Goal: Find specific page/section: Find specific page/section

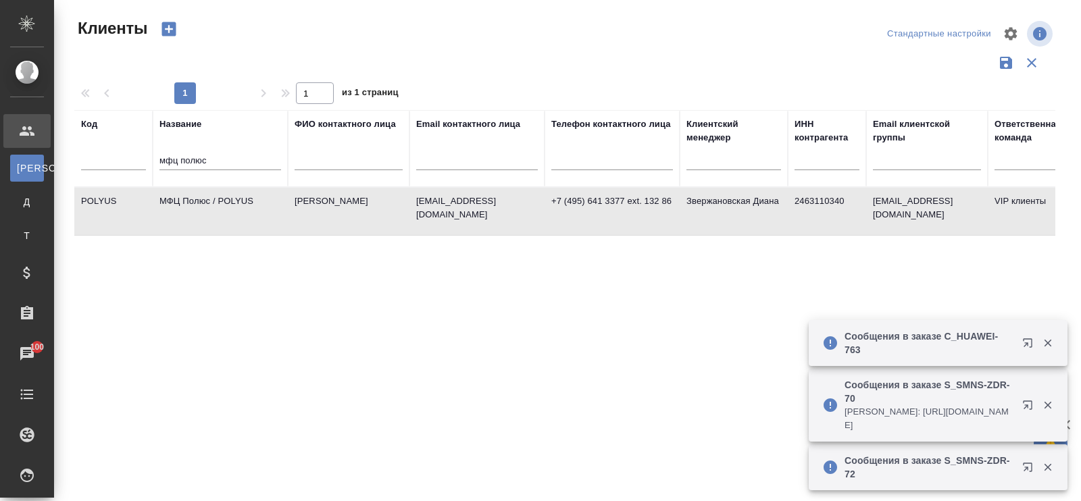
select select "RU"
drag, startPoint x: 0, startPoint y: 0, endPoint x: 128, endPoint y: 150, distance: 197.4
click at [128, 150] on tr "Код Название мфц полюс ФИО контактного лица Email контактного лица Телефон конт…" at bounding box center [585, 148] width 1022 height 77
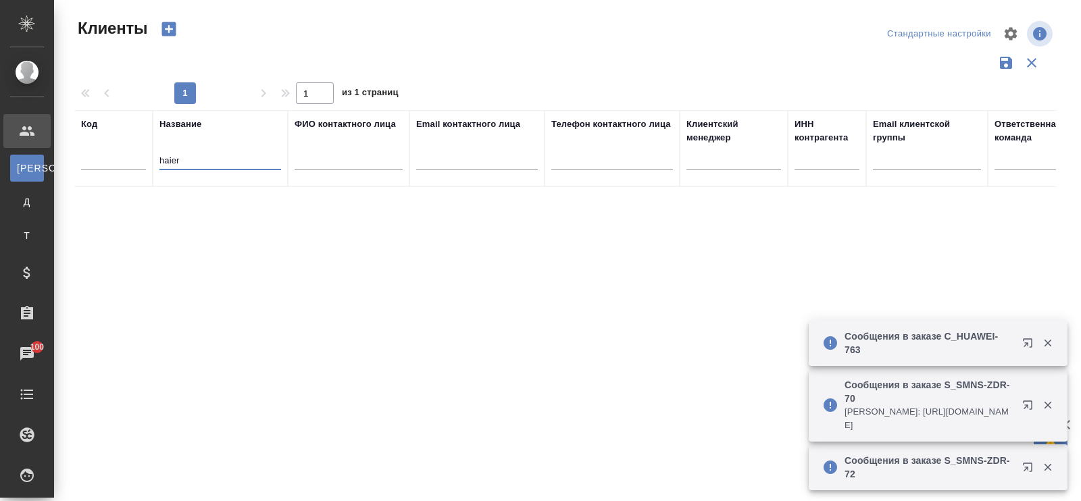
click at [222, 164] on input "haier" at bounding box center [220, 161] width 122 height 17
type input "h"
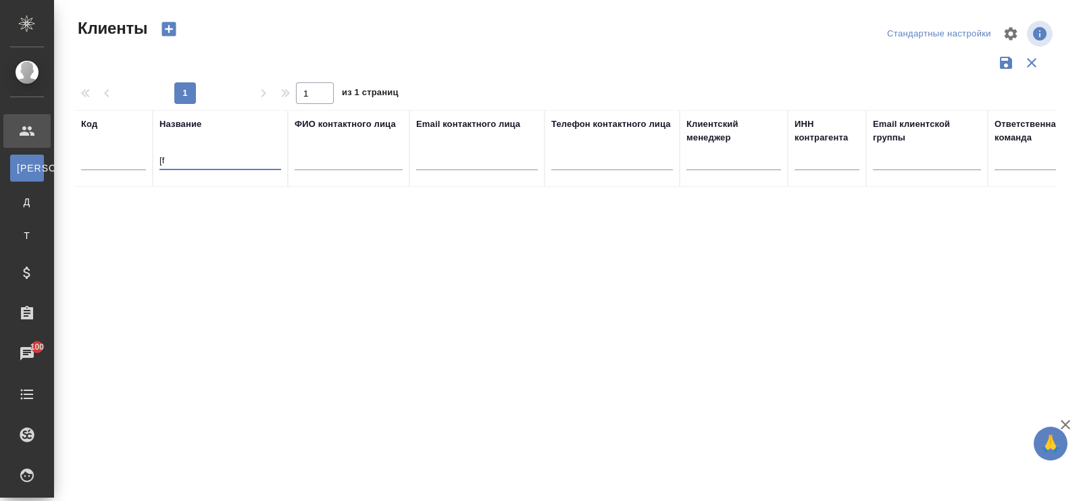
type input "["
click at [172, 161] on input "хфйер" at bounding box center [220, 161] width 122 height 17
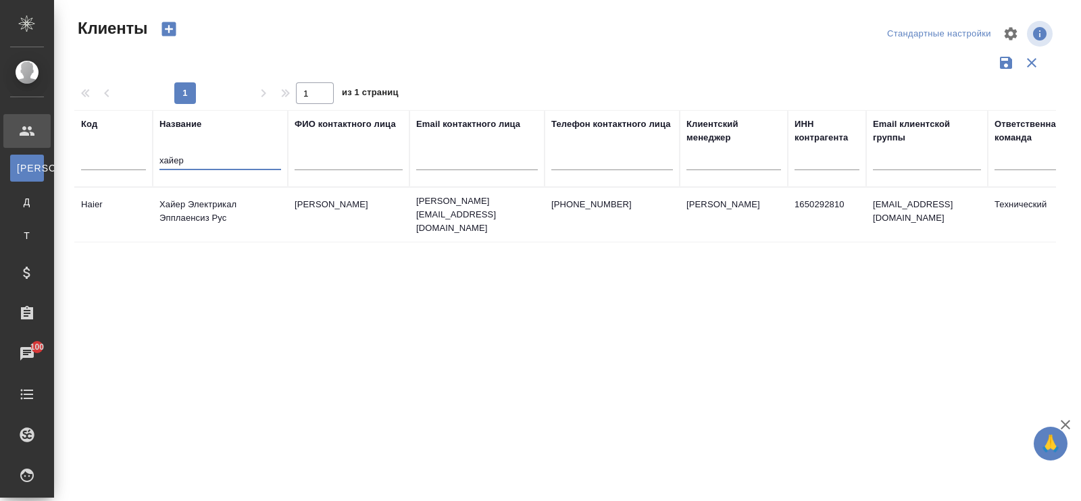
type input "хайер"
click at [203, 205] on td "Хайер Электрикал Эпплаенсиз Рус" at bounding box center [220, 214] width 135 height 47
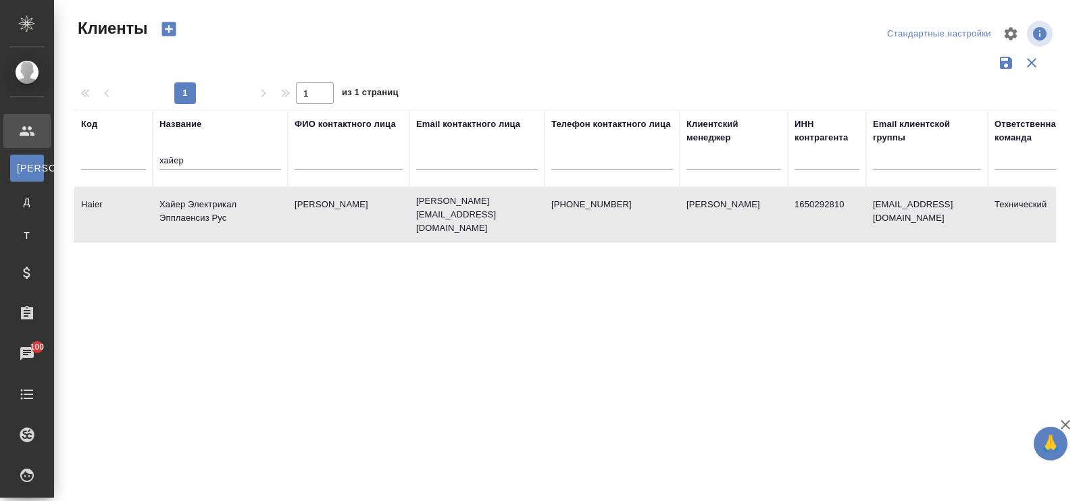
click at [203, 205] on td "Хайер Электрикал Эпплаенсиз Рус" at bounding box center [220, 214] width 135 height 47
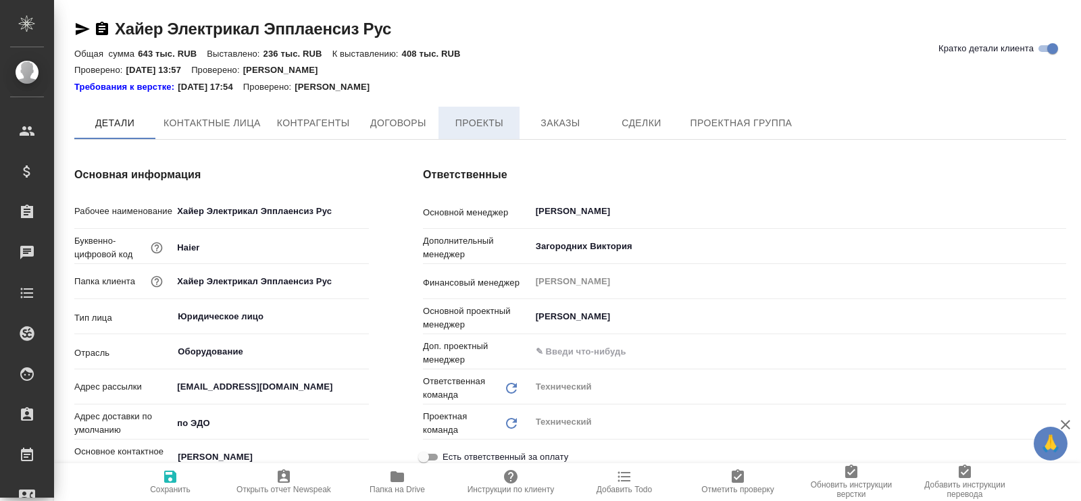
type textarea "x"
click at [480, 125] on span "Проекты" at bounding box center [479, 124] width 65 height 17
type textarea "x"
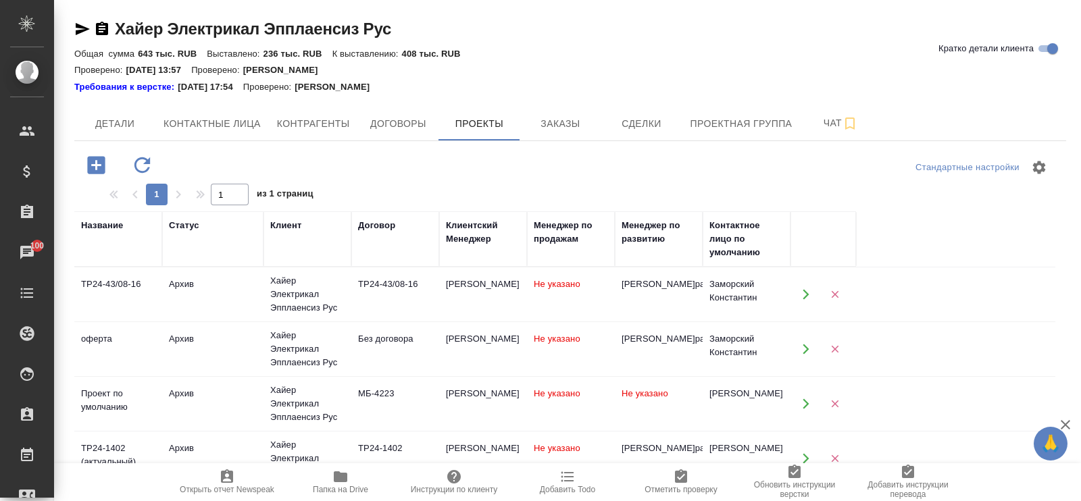
scroll to position [168, 0]
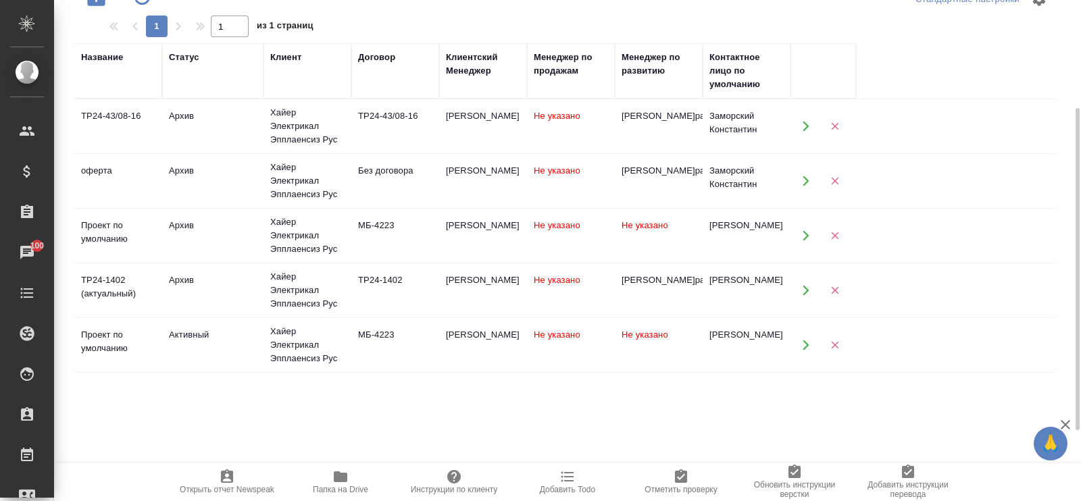
click at [307, 346] on div "Хайер Электрикал Эпплаенсиз Рус" at bounding box center [307, 345] width 74 height 41
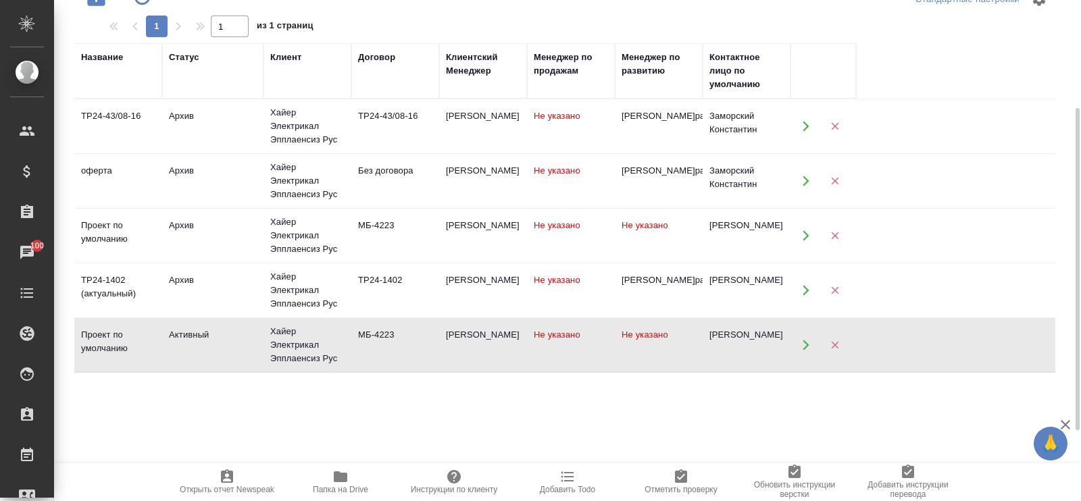
click at [307, 346] on div "Хайер Электрикал Эпплаенсиз Рус" at bounding box center [307, 345] width 74 height 41
click at [401, 336] on div "МБ-4223" at bounding box center [395, 335] width 74 height 14
click at [384, 332] on div "МБ-4223" at bounding box center [395, 335] width 74 height 14
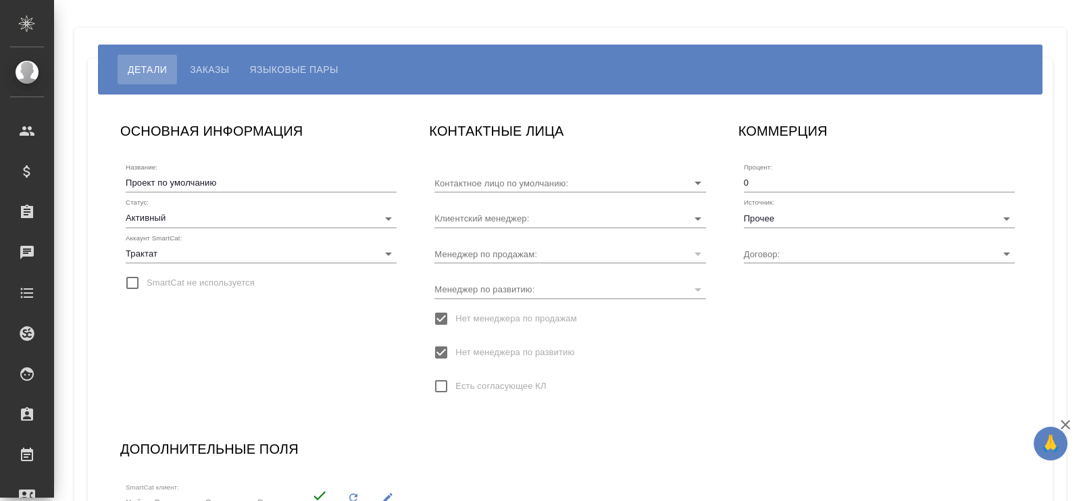
type input "[PERSON_NAME]"
type input "МБ-4223"
type input "[PERSON_NAME]"
type input "Митрофанов Максим"
type input "МБ-4223"
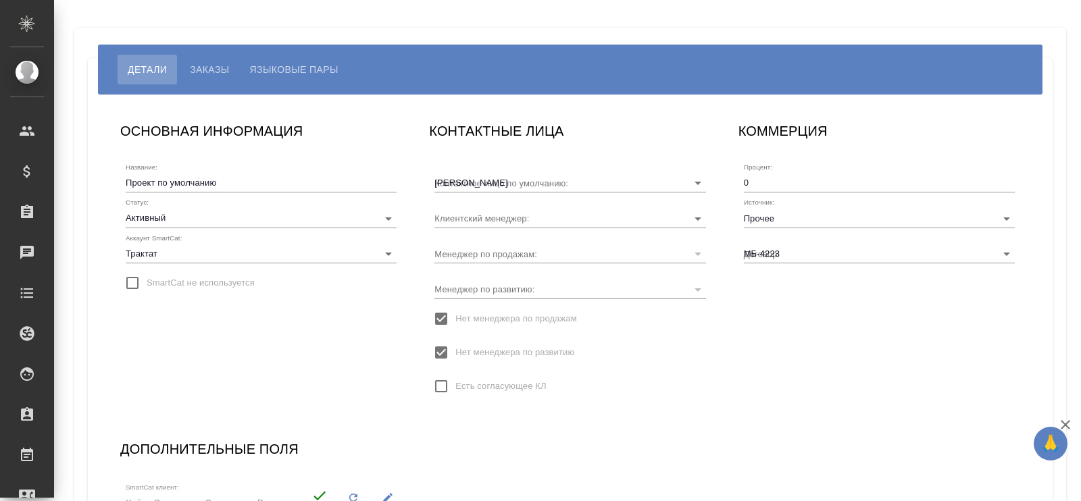
type input "[PERSON_NAME]"
